Goal: Information Seeking & Learning: Learn about a topic

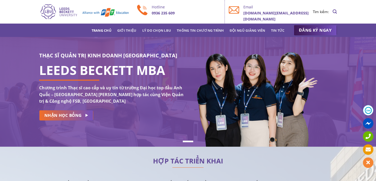
click at [68, 56] on h3 "THẠC SĨ QUẢN TRỊ KINH DOANH [GEOGRAPHIC_DATA]" at bounding box center [111, 55] width 145 height 8
click at [73, 73] on h1 "LEEDS BECKETT MBA" at bounding box center [111, 70] width 145 height 6
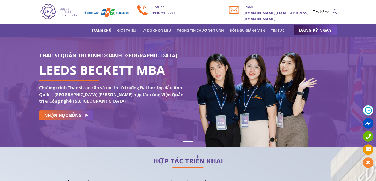
click at [73, 73] on h1 "LEEDS BECKETT MBA" at bounding box center [111, 70] width 145 height 6
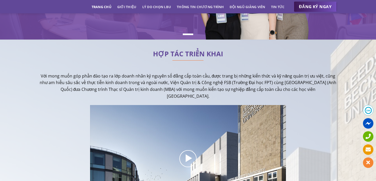
scroll to position [107, 0]
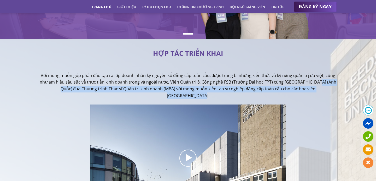
drag, startPoint x: 319, startPoint y: 83, endPoint x: 105, endPoint y: 94, distance: 214.4
click at [105, 94] on p "Với mong muốn góp phần đào tạo ra lớp doanh nhân kỷ nguyên số đẳng cấp toàn cầu…" at bounding box center [188, 85] width 298 height 27
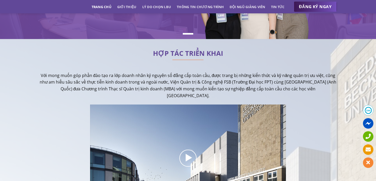
click at [68, 87] on p "Với mong muốn góp phần đào tạo ra lớp doanh nhân kỷ nguyên số đẳng cấp toàn cầu…" at bounding box center [188, 85] width 298 height 27
drag, startPoint x: 60, startPoint y: 90, endPoint x: 320, endPoint y: 82, distance: 260.0
click at [320, 82] on p "Với mong muốn góp phần đào tạo ra lớp doanh nhân kỷ nguyên số đẳng cấp toàn cầu…" at bounding box center [188, 85] width 298 height 27
copy p "Leeds Beckett"
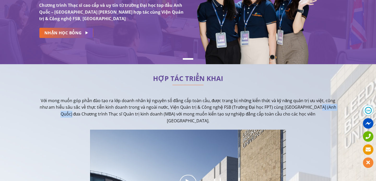
scroll to position [0, 0]
